Goal: Task Accomplishment & Management: Manage account settings

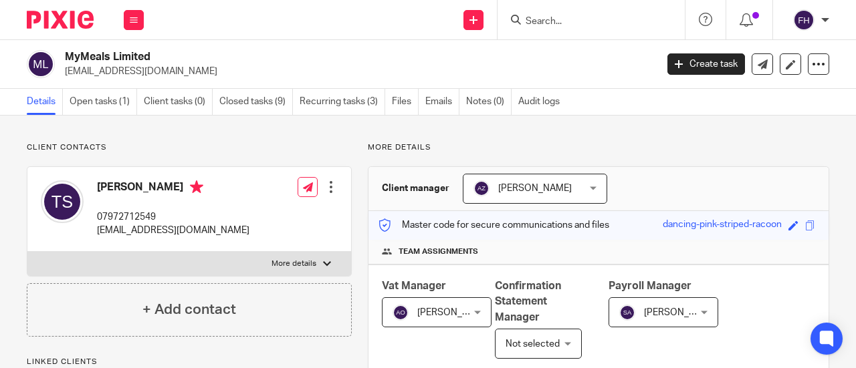
click at [262, 69] on p "[EMAIL_ADDRESS][DOMAIN_NAME]" at bounding box center [356, 71] width 582 height 13
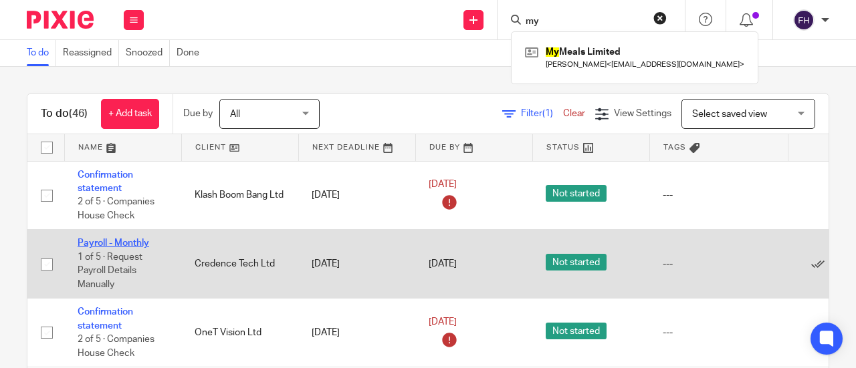
click at [129, 240] on link "Payroll - Monthly" at bounding box center [114, 243] width 72 height 9
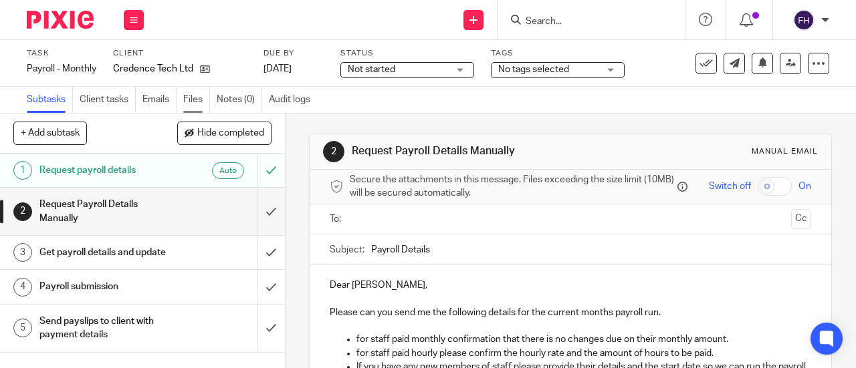
drag, startPoint x: 0, startPoint y: 0, endPoint x: 192, endPoint y: 98, distance: 215.2
click at [192, 98] on link "Files" at bounding box center [196, 100] width 27 height 26
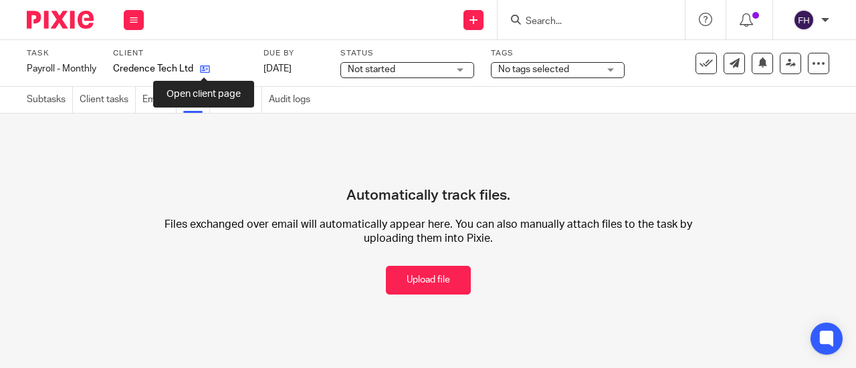
click at [203, 68] on icon at bounding box center [205, 69] width 10 height 10
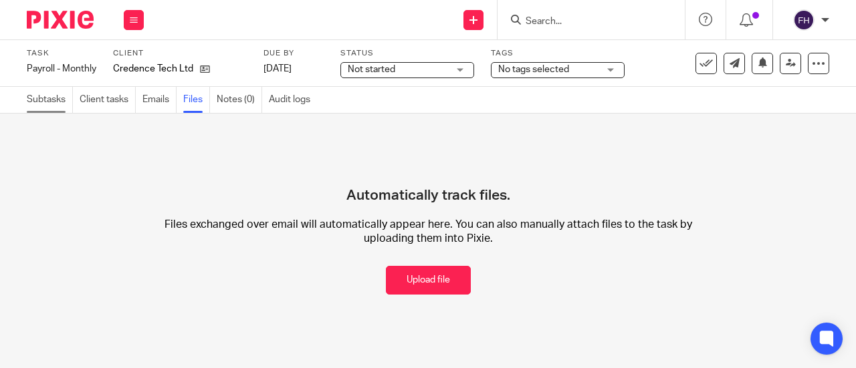
click at [35, 100] on link "Subtasks" at bounding box center [50, 100] width 46 height 26
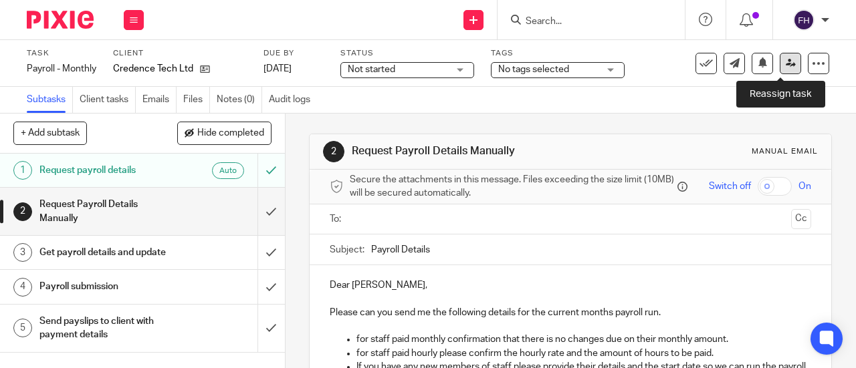
click at [785, 65] on icon at bounding box center [790, 63] width 10 height 10
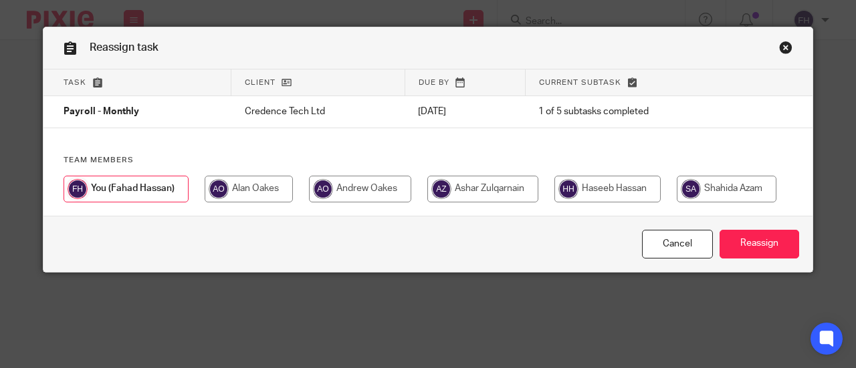
click at [723, 196] on input "radio" at bounding box center [726, 189] width 100 height 27
radio input "true"
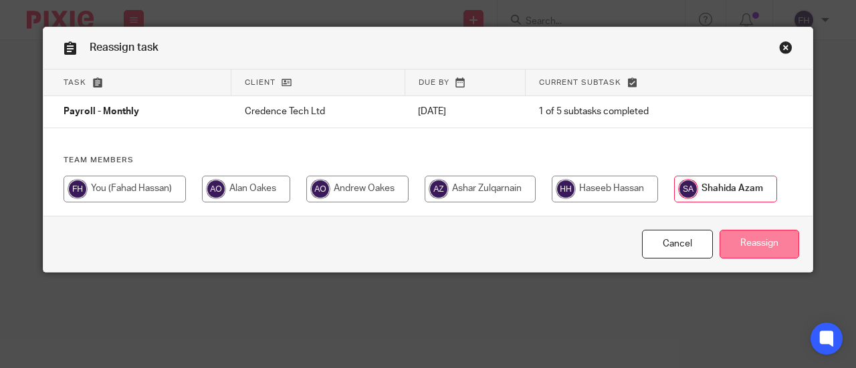
click at [738, 244] on input "Reassign" at bounding box center [759, 244] width 80 height 29
